Goal: Information Seeking & Learning: Learn about a topic

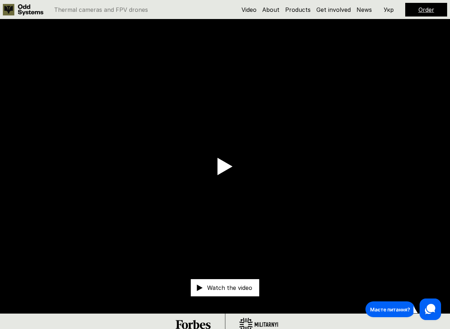
click at [233, 162] on video at bounding box center [225, 166] width 450 height 294
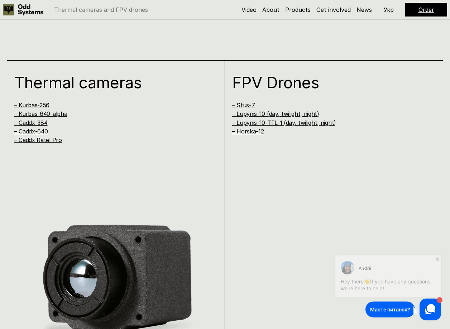
scroll to position [658, 0]
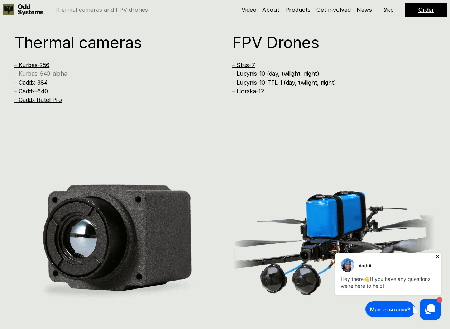
click at [53, 75] on link "– Kurbas-640-alpha" at bounding box center [40, 73] width 53 height 7
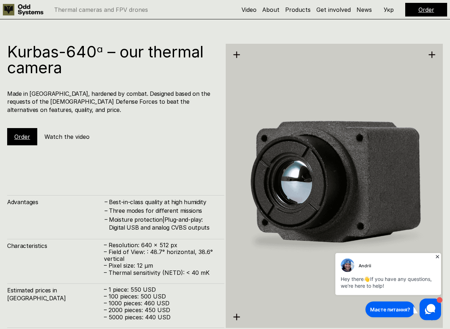
scroll to position [1322, 0]
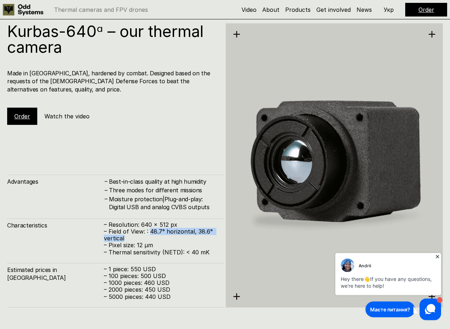
drag, startPoint x: 151, startPoint y: 232, endPoint x: 140, endPoint y: 237, distance: 11.7
click at [140, 237] on p "– Field of View: : 48.7° horizontal, 38.6° vertical" at bounding box center [160, 235] width 113 height 14
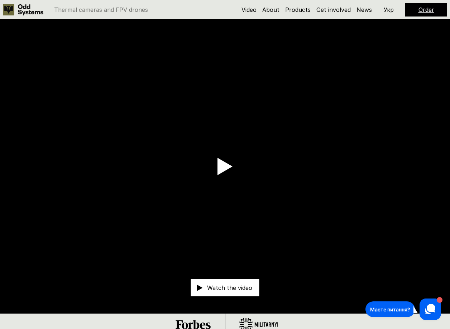
click at [389, 8] on p "Укр" at bounding box center [389, 10] width 10 height 6
click at [427, 9] on link "Order" at bounding box center [427, 9] width 16 height 7
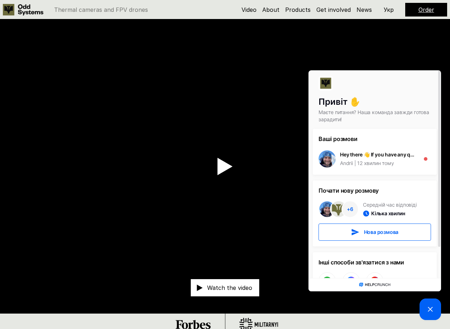
click at [425, 10] on link "Order" at bounding box center [427, 9] width 16 height 7
click at [427, 306] on icon at bounding box center [430, 309] width 9 height 9
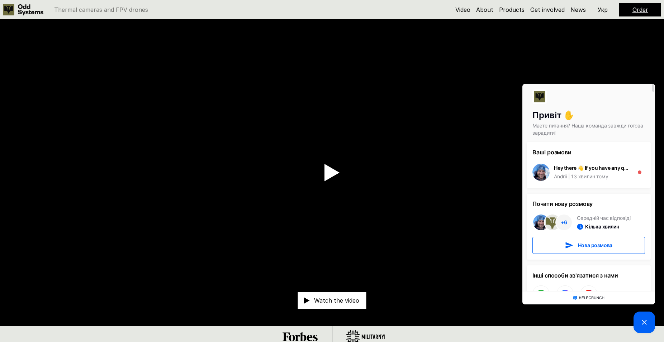
click at [450, 9] on div "Привіт ✋ Маєте питання? Наша команда завжди готова зарадити! Ваші розмови Hey t…" at bounding box center [332, 171] width 664 height 342
click at [450, 11] on div "Привіт ✋ Маєте питання? Наша команда завжди готова зарадити! Ваші розмови Hey t…" at bounding box center [332, 171] width 664 height 342
